Goal: Task Accomplishment & Management: Manage account settings

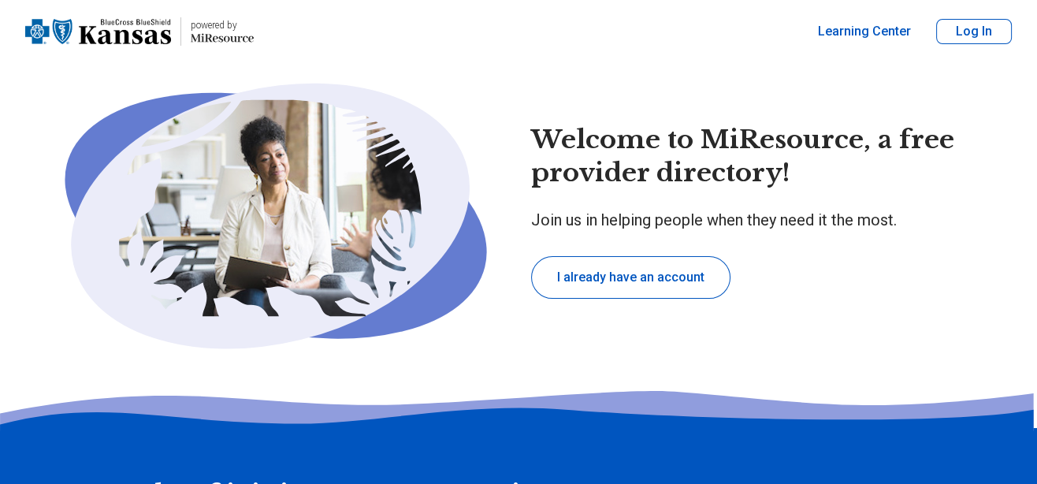
type textarea "*"
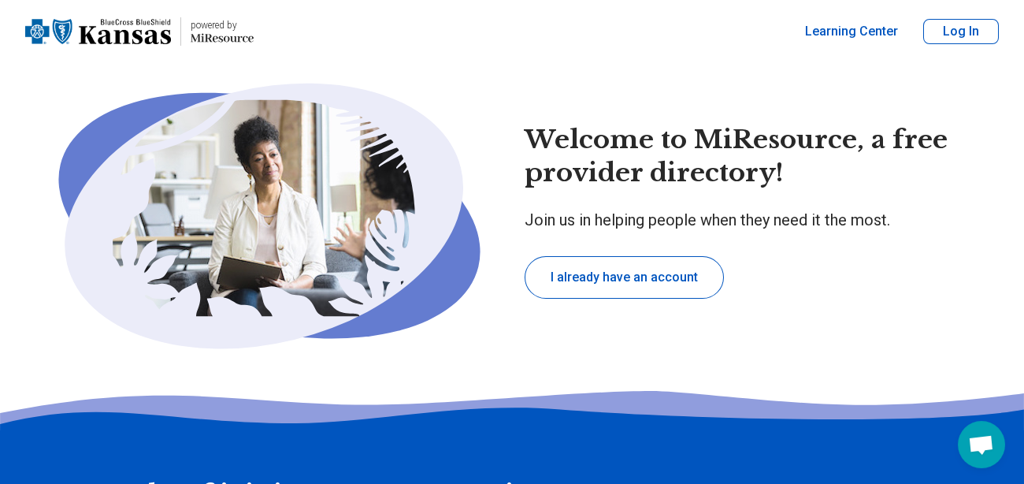
click at [951, 31] on button "Log In" at bounding box center [961, 31] width 76 height 25
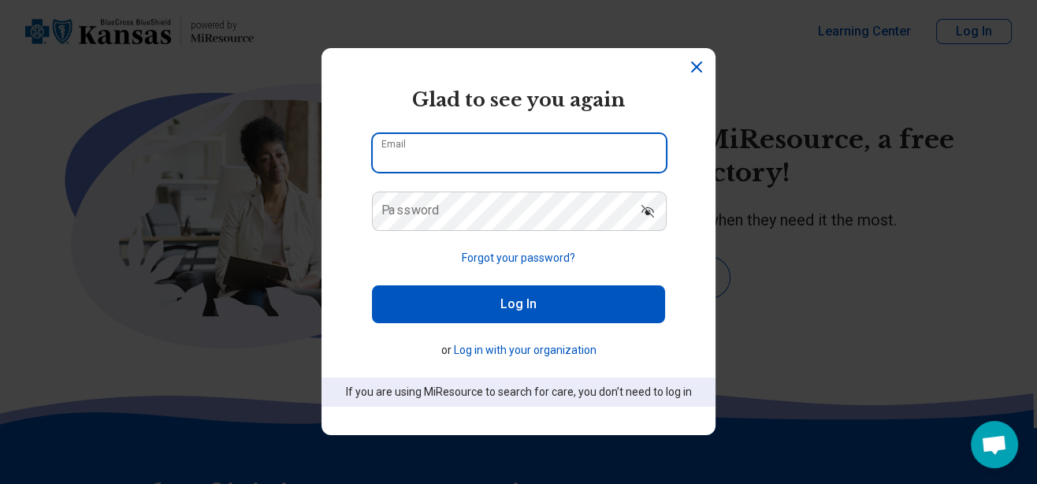
type input "**********"
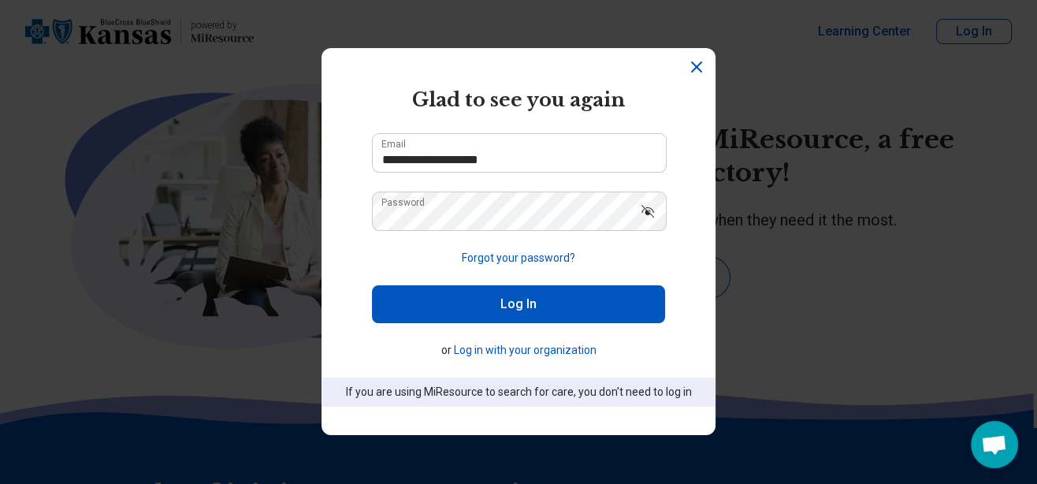
click at [463, 313] on button "Log In" at bounding box center [518, 304] width 293 height 38
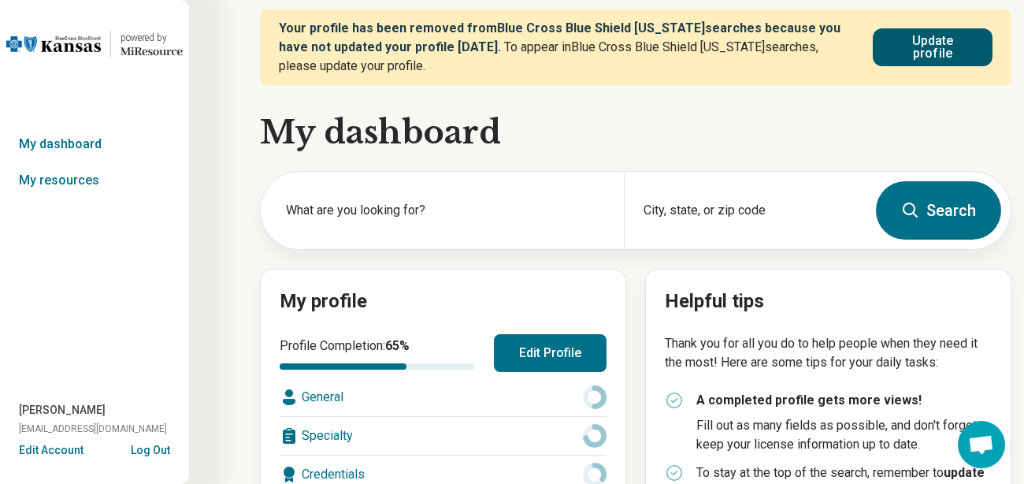
click at [901, 57] on button "Update profile" at bounding box center [933, 47] width 120 height 38
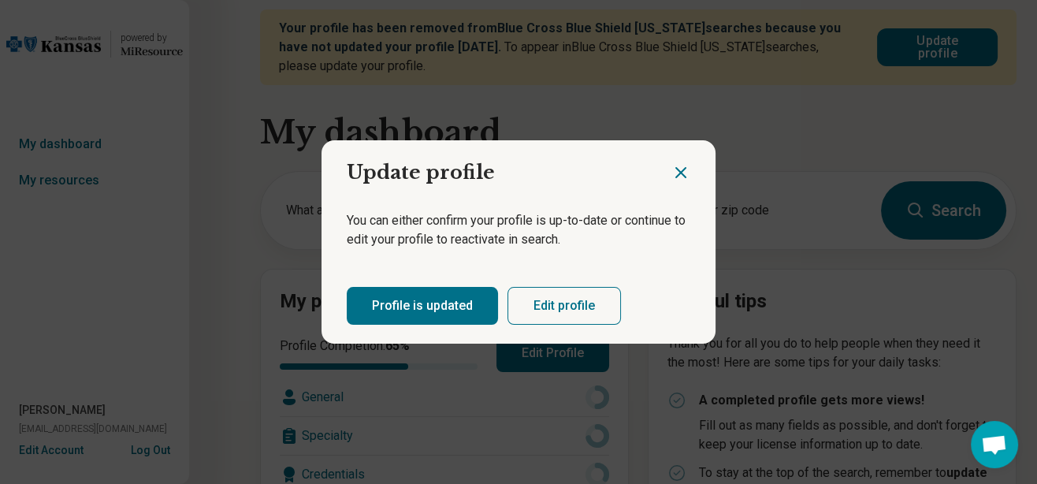
click at [436, 313] on button "Profile is updated" at bounding box center [422, 306] width 151 height 38
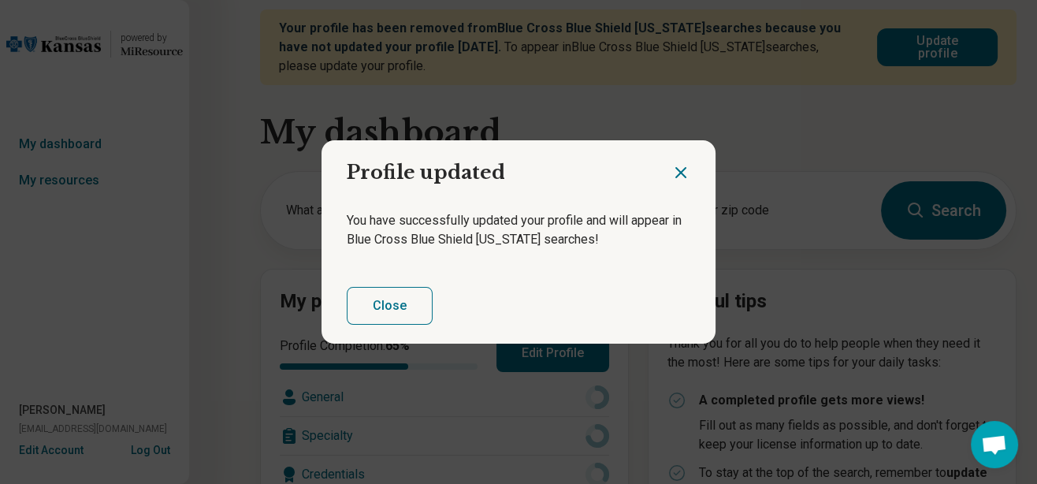
click at [436, 313] on div "Close" at bounding box center [518, 306] width 394 height 76
click at [672, 172] on icon "Close dialog" at bounding box center [680, 172] width 19 height 19
